Goal: Obtain resource: Obtain resource

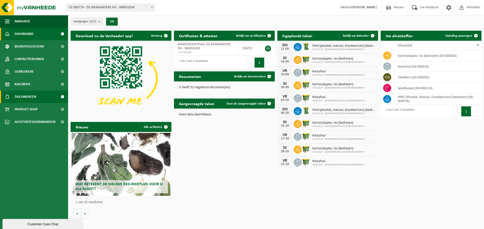
click at [27, 94] on span "Documenten" at bounding box center [25, 97] width 21 height 13
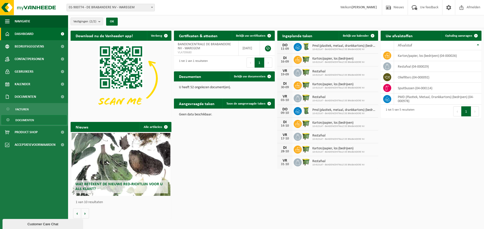
click at [27, 118] on span "Documenten" at bounding box center [24, 121] width 19 height 10
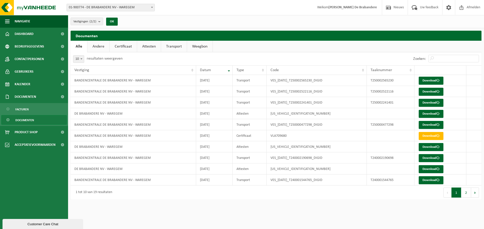
click at [115, 46] on link "Certificaat" at bounding box center [123, 47] width 27 height 12
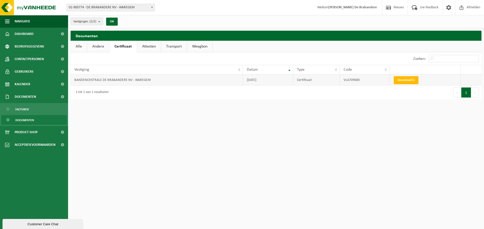
click at [474, 78] on td at bounding box center [470, 80] width 21 height 11
click at [474, 77] on td at bounding box center [470, 80] width 21 height 11
click at [475, 77] on td at bounding box center [470, 80] width 21 height 11
click at [145, 47] on link "Attesten" at bounding box center [149, 47] width 24 height 12
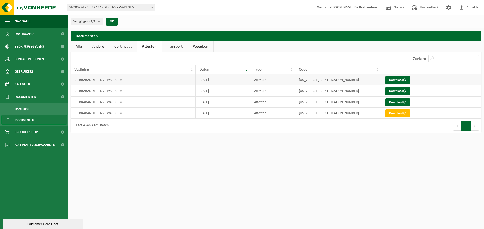
click at [468, 79] on td at bounding box center [469, 80] width 23 height 11
click at [132, 46] on link "Certificaat" at bounding box center [122, 47] width 27 height 12
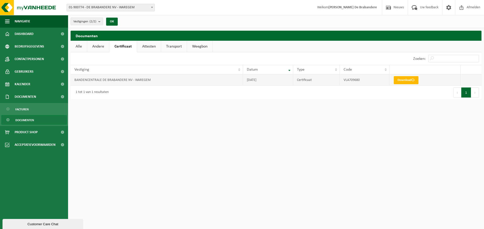
click at [467, 81] on td at bounding box center [470, 80] width 21 height 11
